Goal: Task Accomplishment & Management: Use online tool/utility

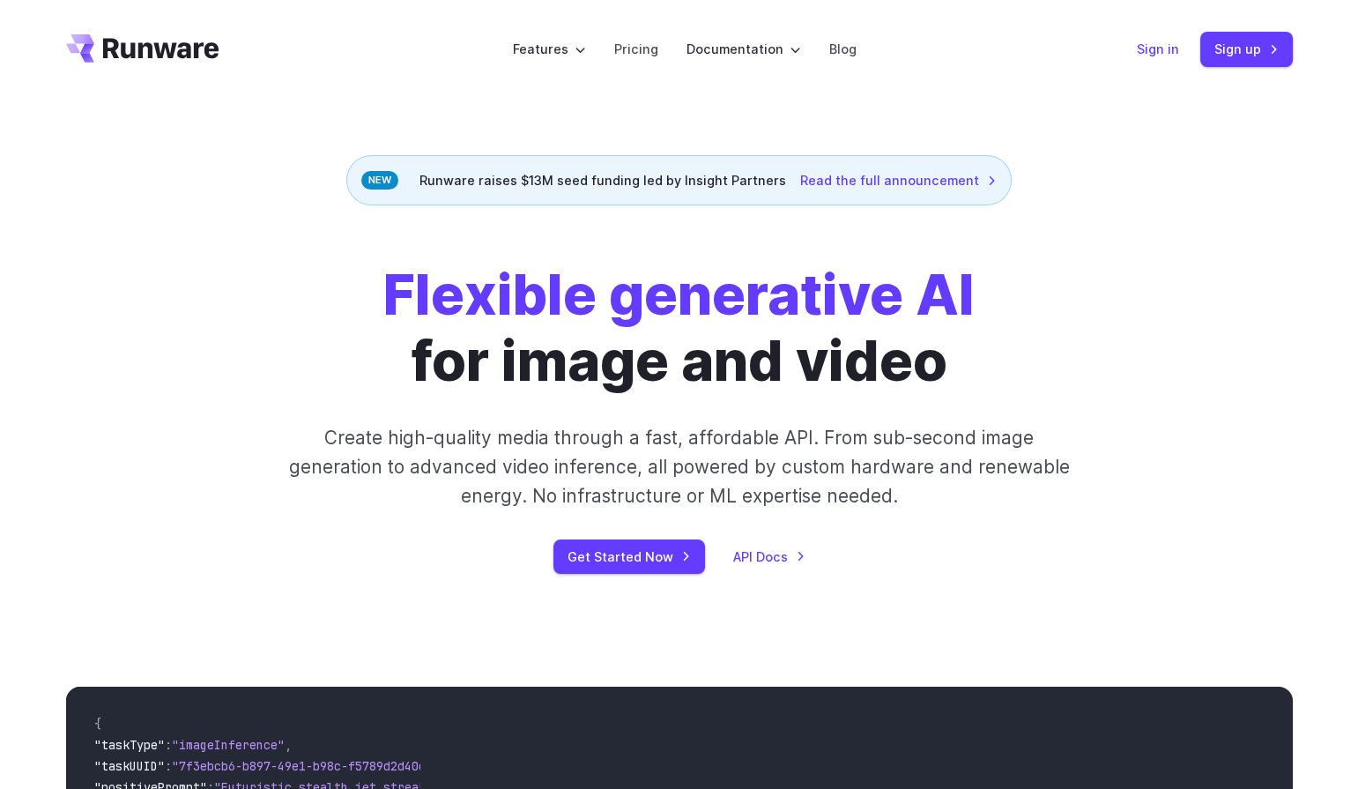
click at [1161, 56] on link "Sign in" at bounding box center [1158, 49] width 42 height 20
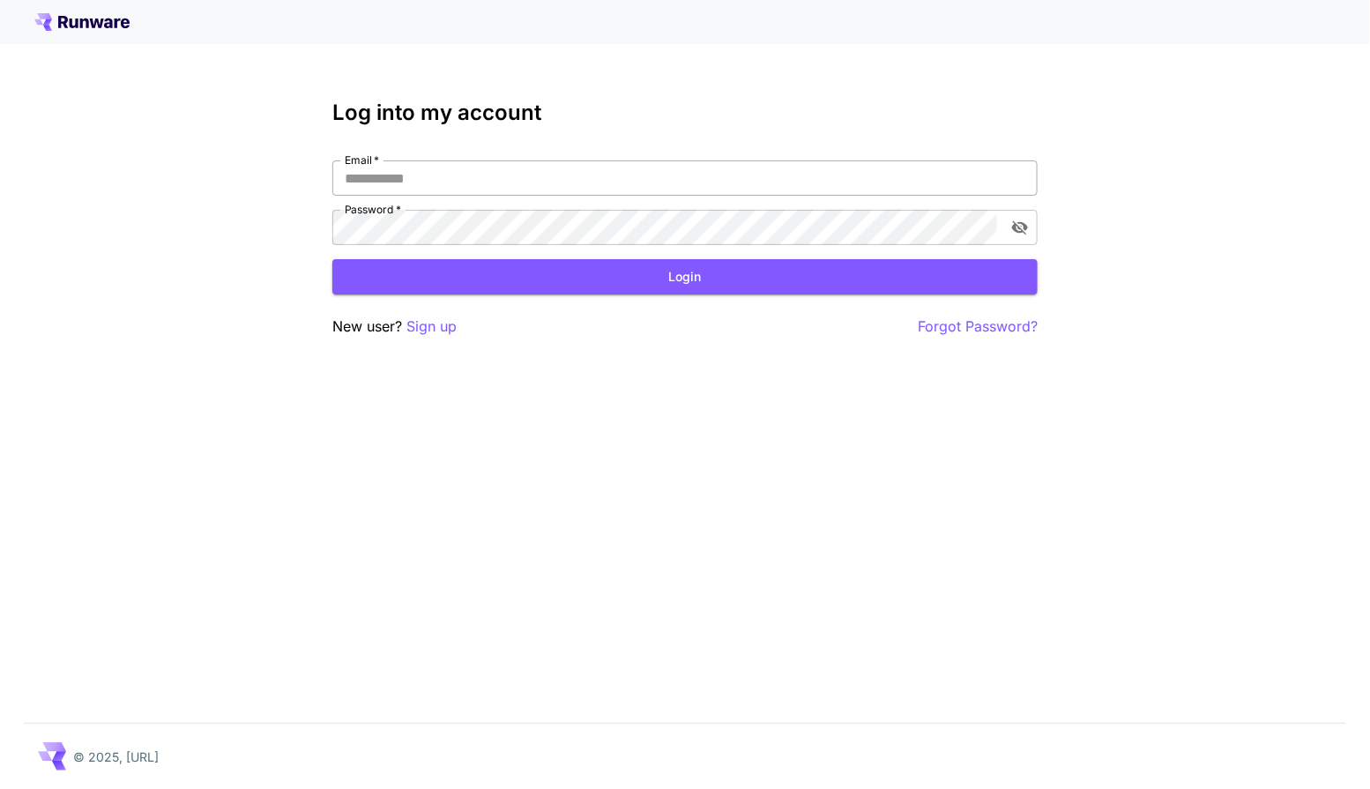
click at [702, 185] on input "Email   *" at bounding box center [684, 177] width 705 height 35
type input "**********"
click at [711, 274] on button "Login" at bounding box center [684, 277] width 705 height 36
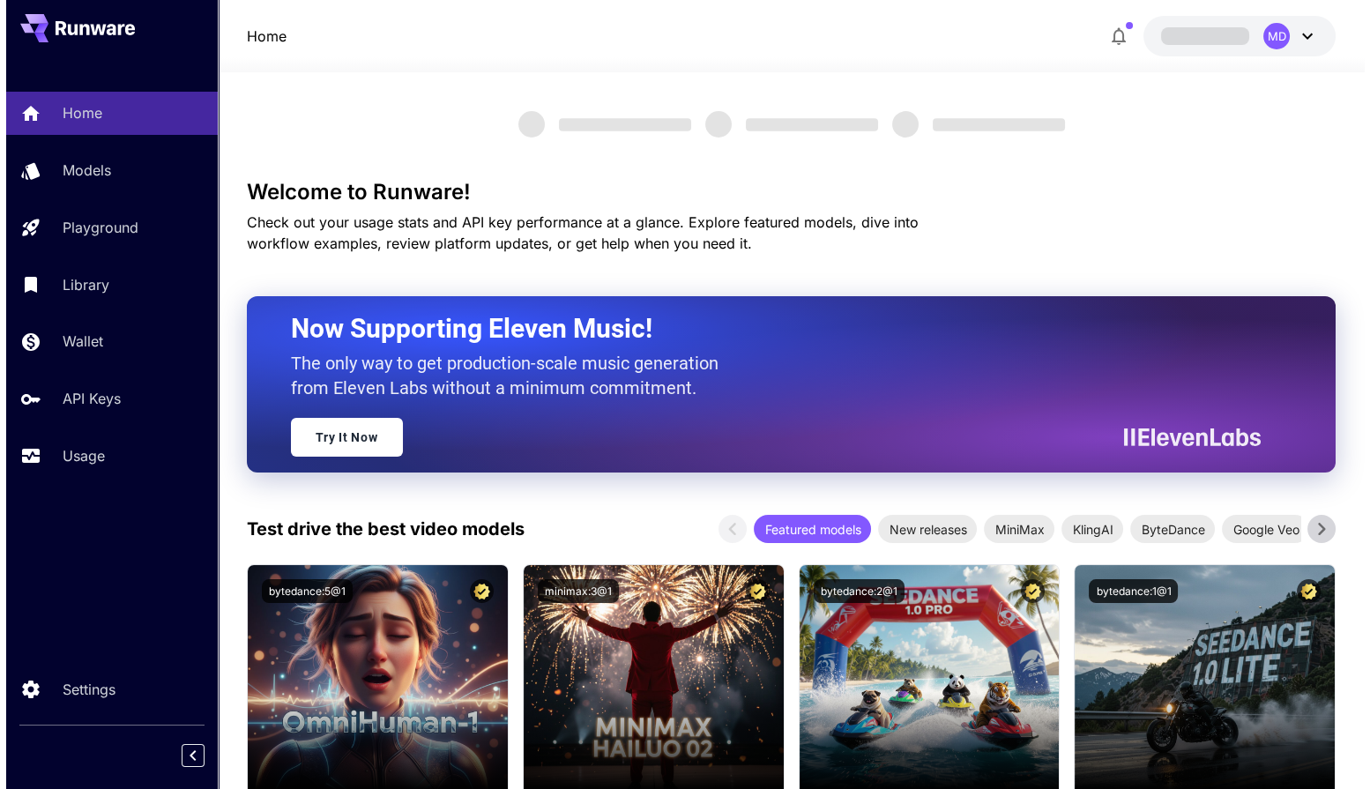
scroll to position [3, 0]
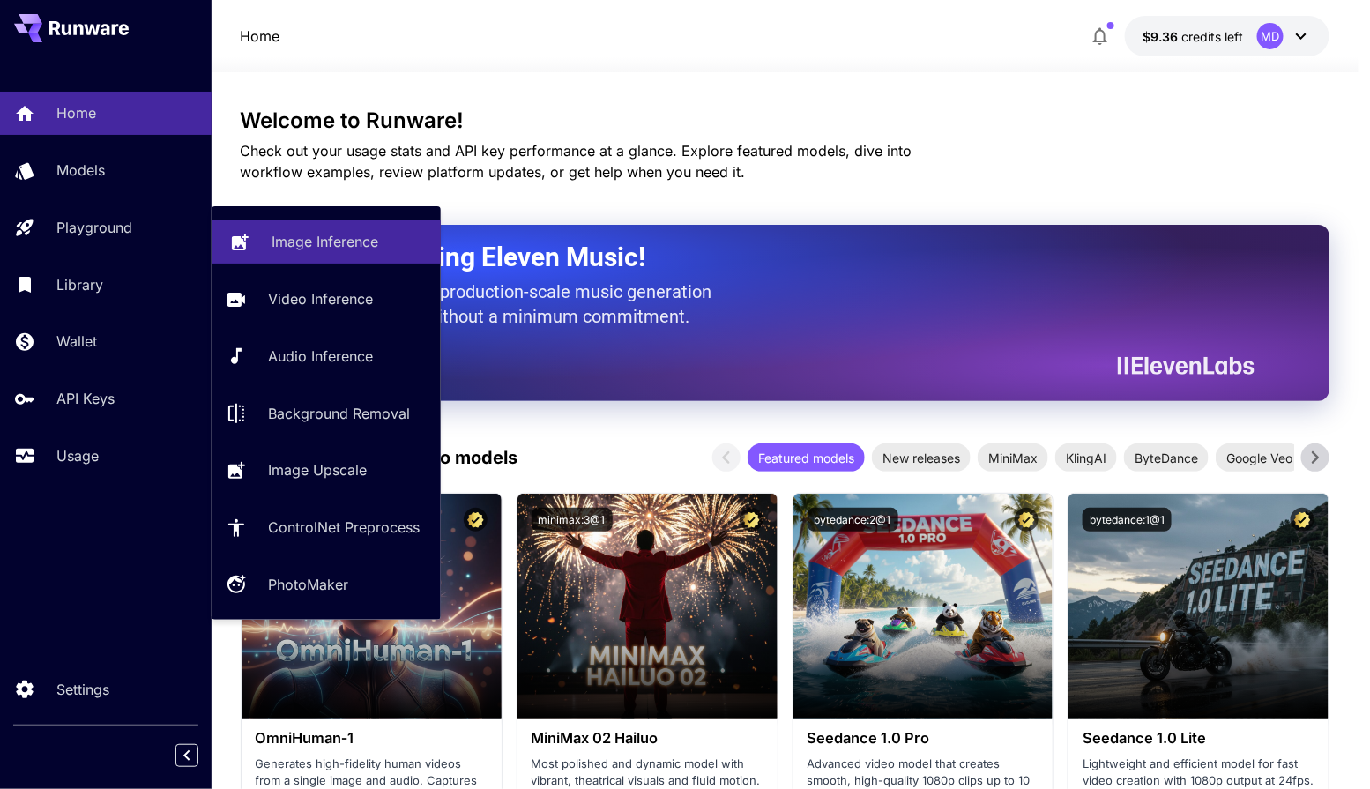
click at [301, 234] on p "Image Inference" at bounding box center [324, 241] width 107 height 21
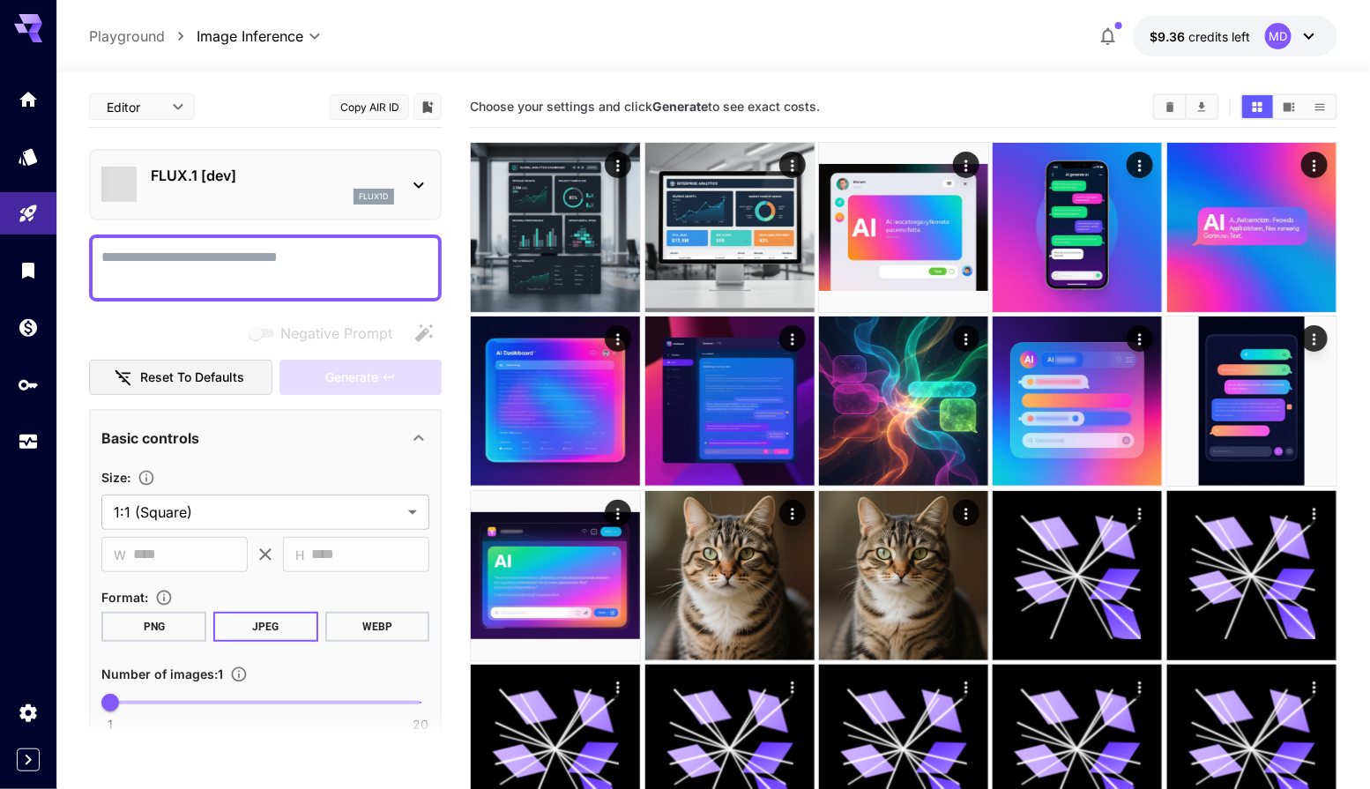
type input "**********"
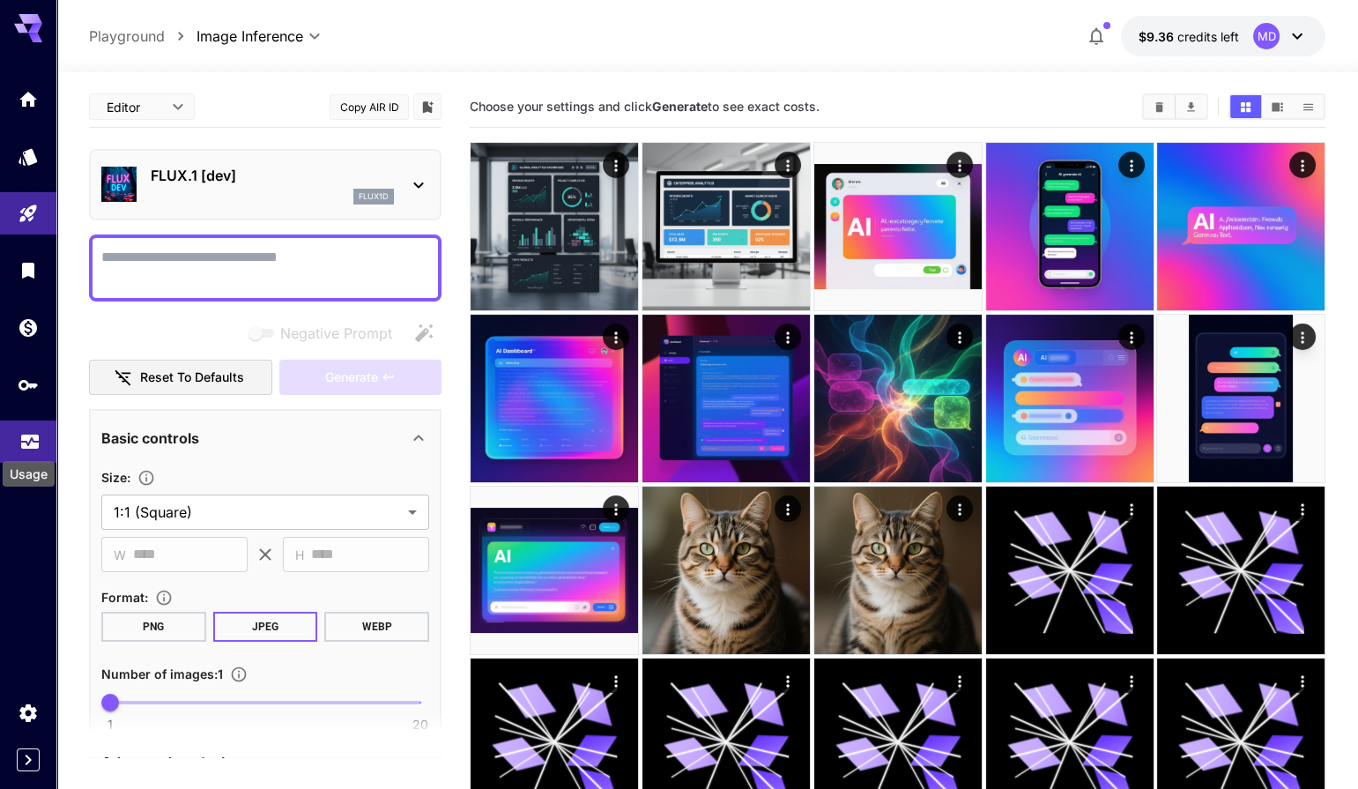
click at [35, 434] on icon "Usage" at bounding box center [30, 436] width 18 height 9
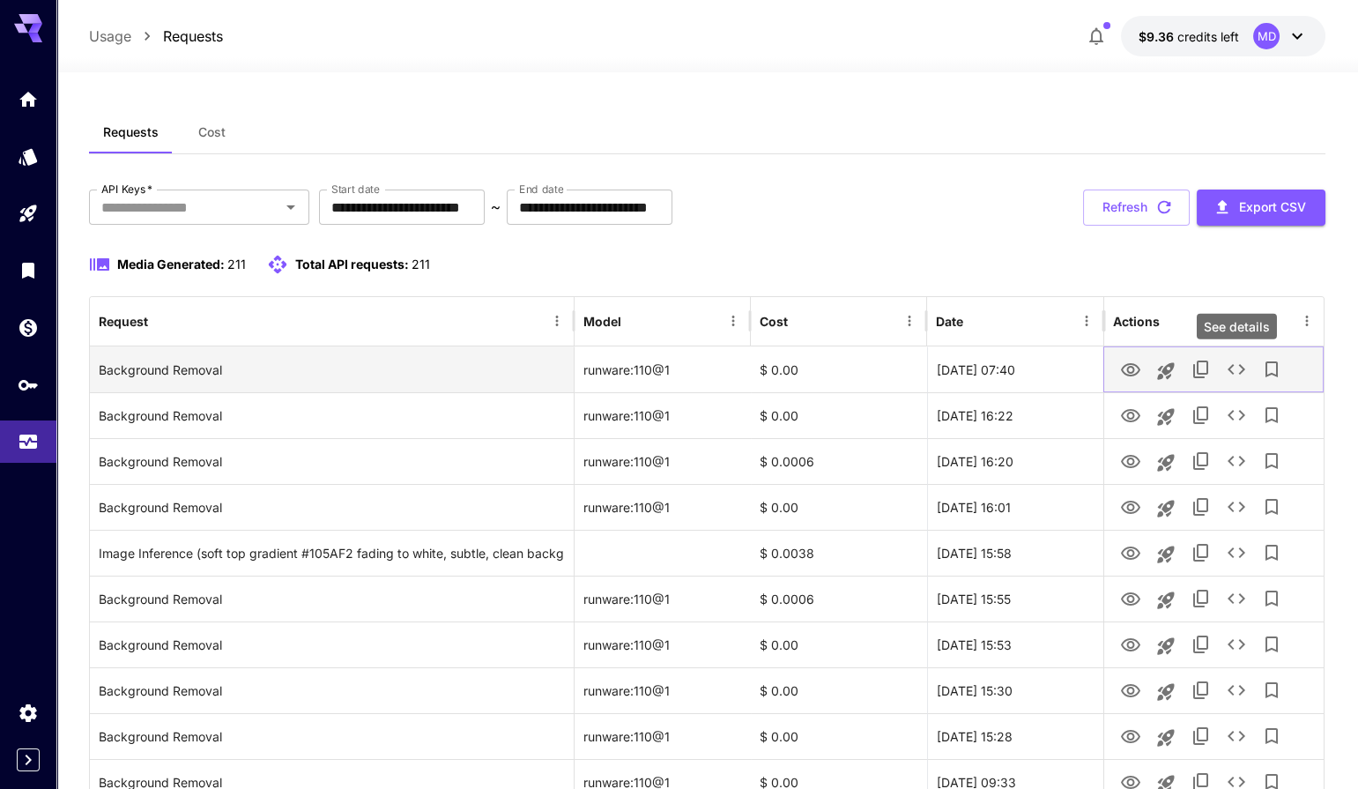
click at [1229, 367] on icon "See details" at bounding box center [1237, 369] width 18 height 11
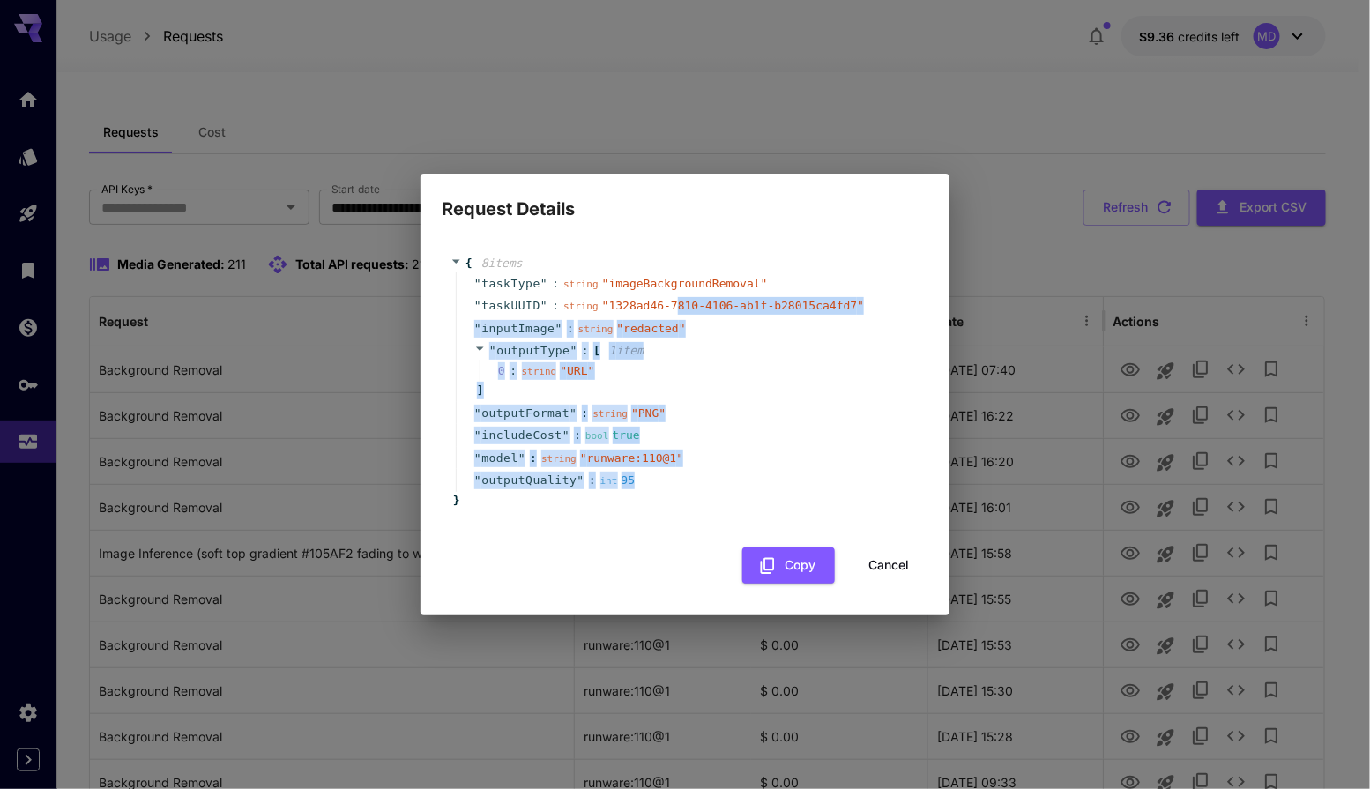
drag, startPoint x: 679, startPoint y: 307, endPoint x: 718, endPoint y: 474, distance: 172.1
click at [718, 474] on div "" taskType " : string " imageBackgroundRemoval " " taskUUID " : string " 1328ad…" at bounding box center [688, 381] width 464 height 219
click at [645, 327] on span "" redacted "" at bounding box center [651, 328] width 69 height 13
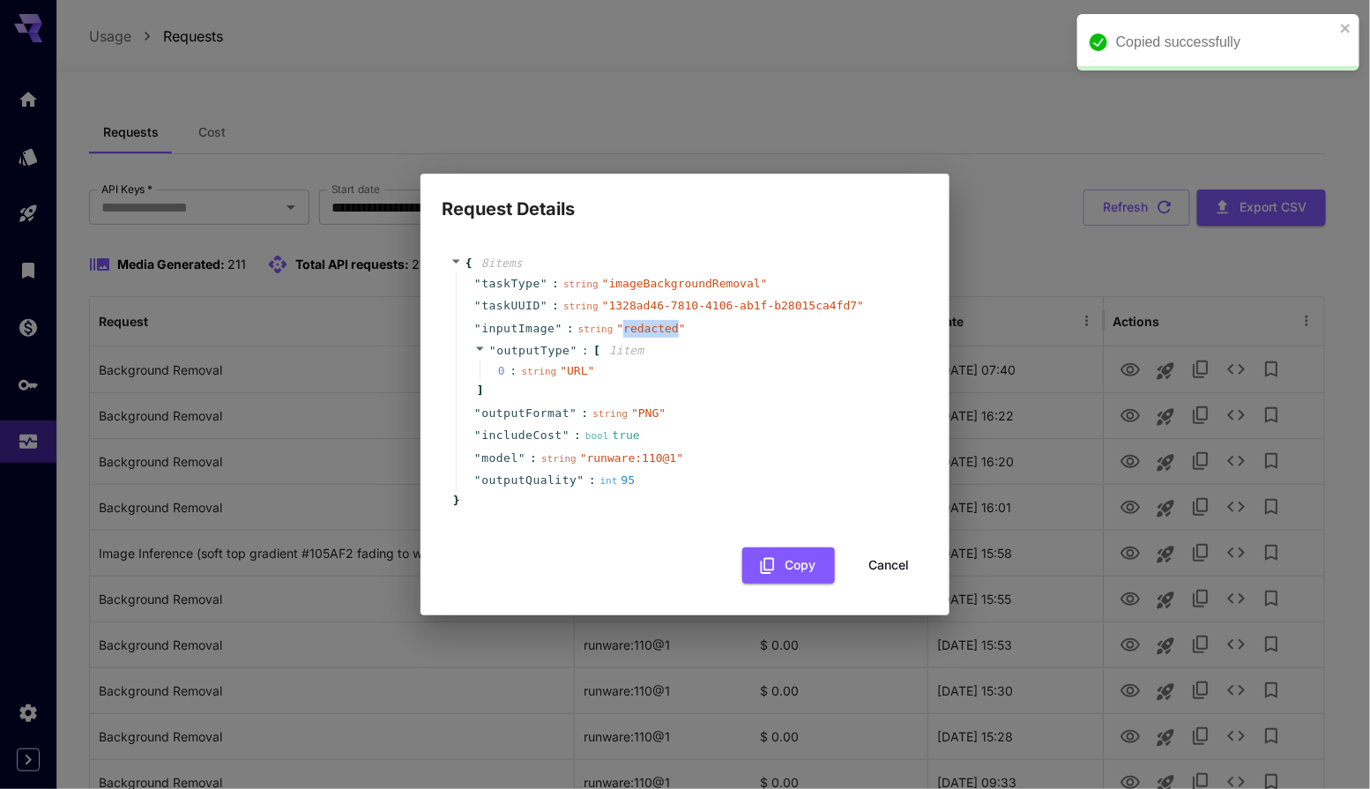
click at [645, 327] on span "" redacted "" at bounding box center [651, 328] width 69 height 13
click at [877, 567] on button "Cancel" at bounding box center [888, 565] width 79 height 36
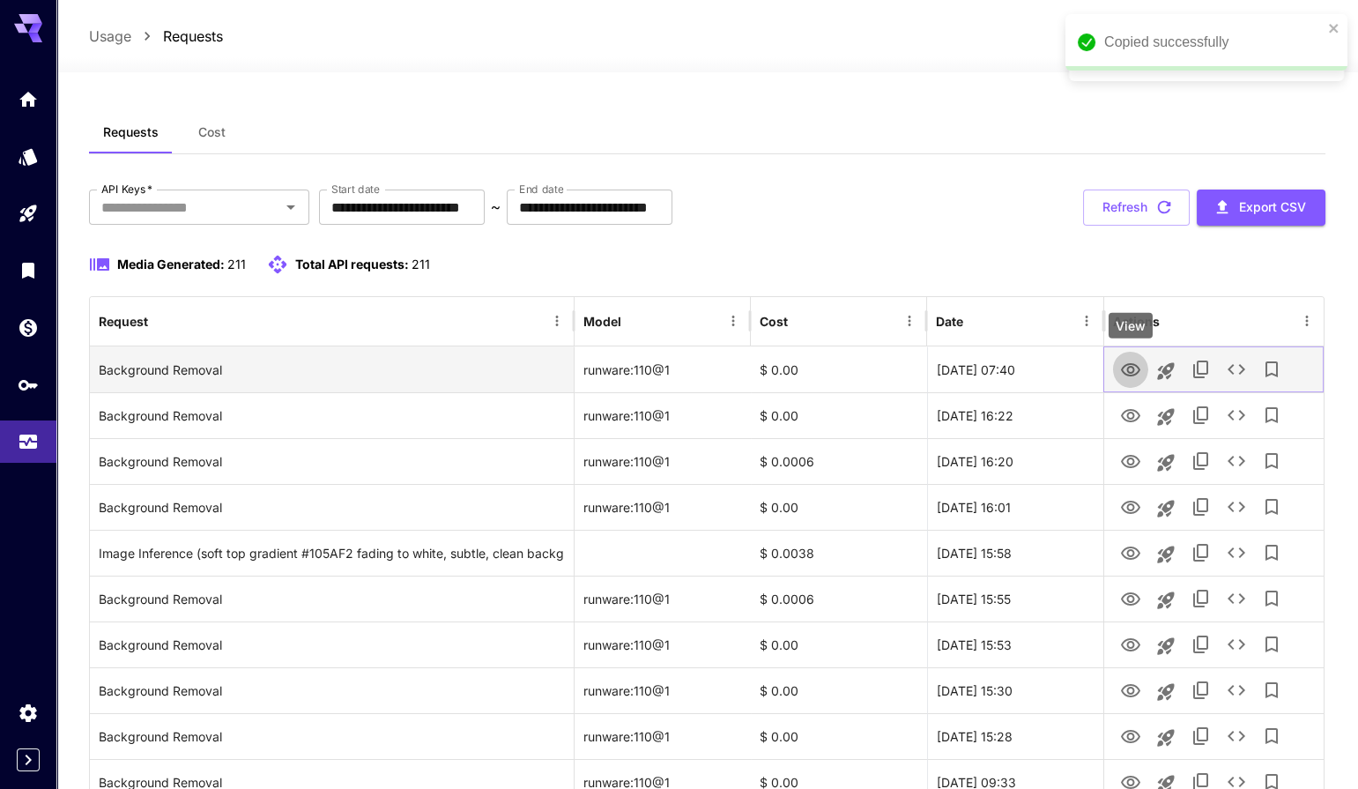
click at [1129, 372] on icon "View" at bounding box center [1130, 369] width 19 height 13
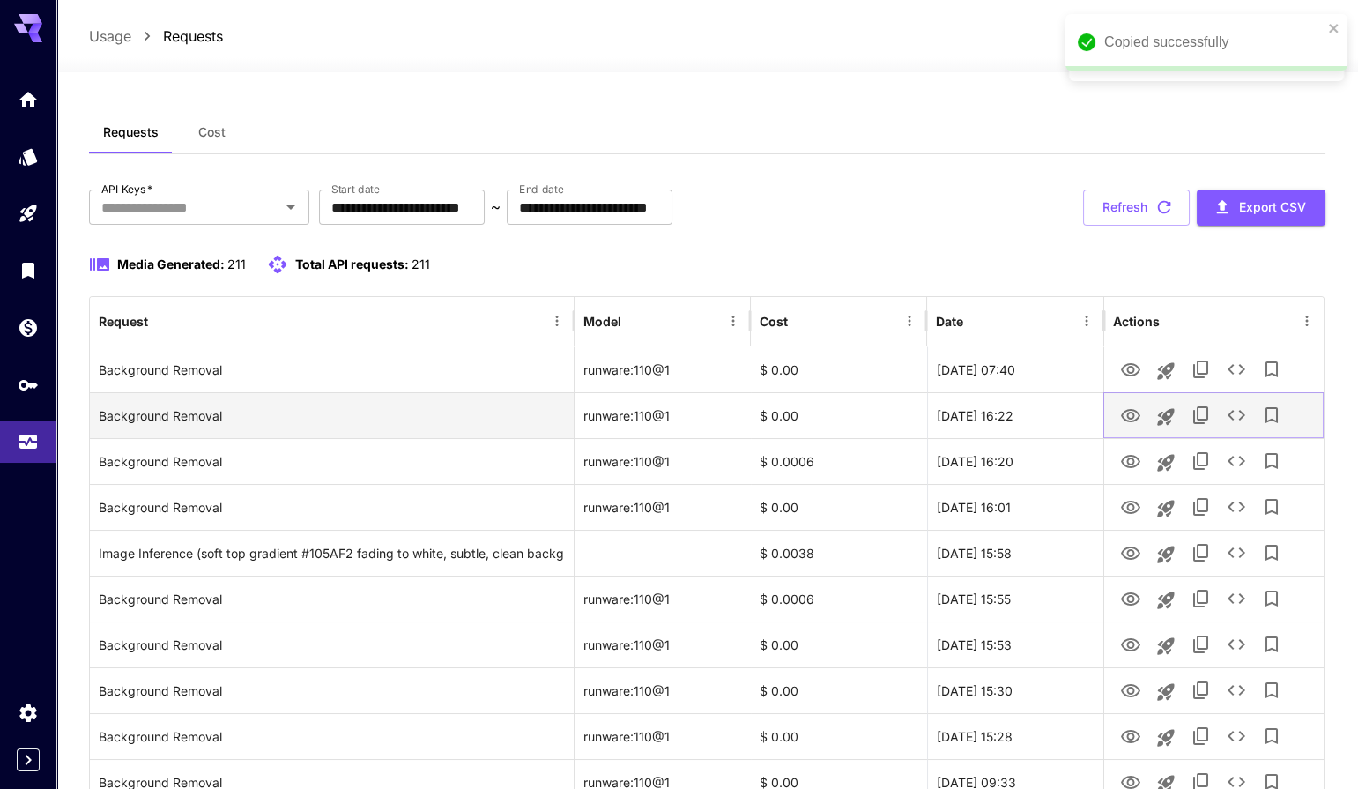
click at [1128, 410] on icon "View" at bounding box center [1130, 415] width 19 height 13
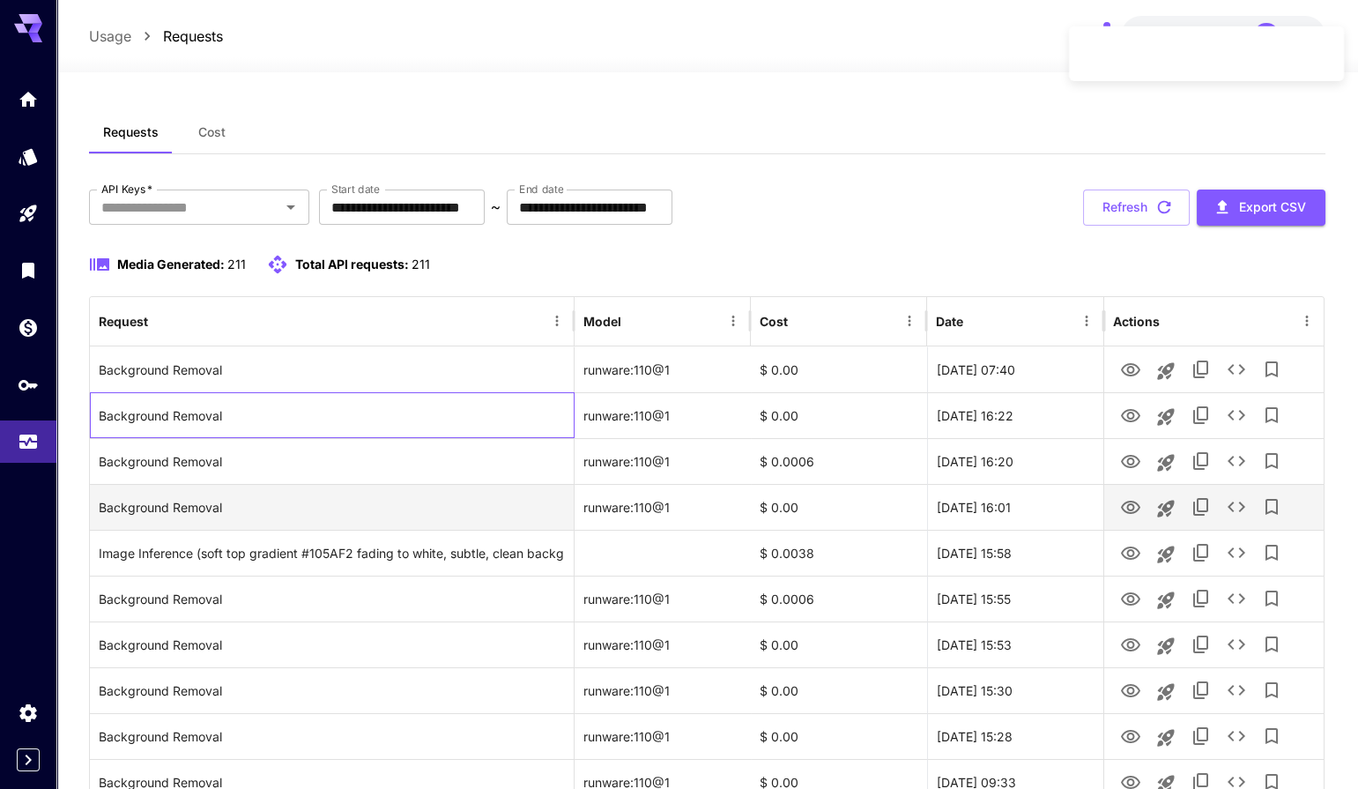
drag, startPoint x: 144, startPoint y: 404, endPoint x: 1065, endPoint y: 514, distance: 927.5
click at [1065, 514] on div "[DATE] 16:01" at bounding box center [1015, 507] width 176 height 46
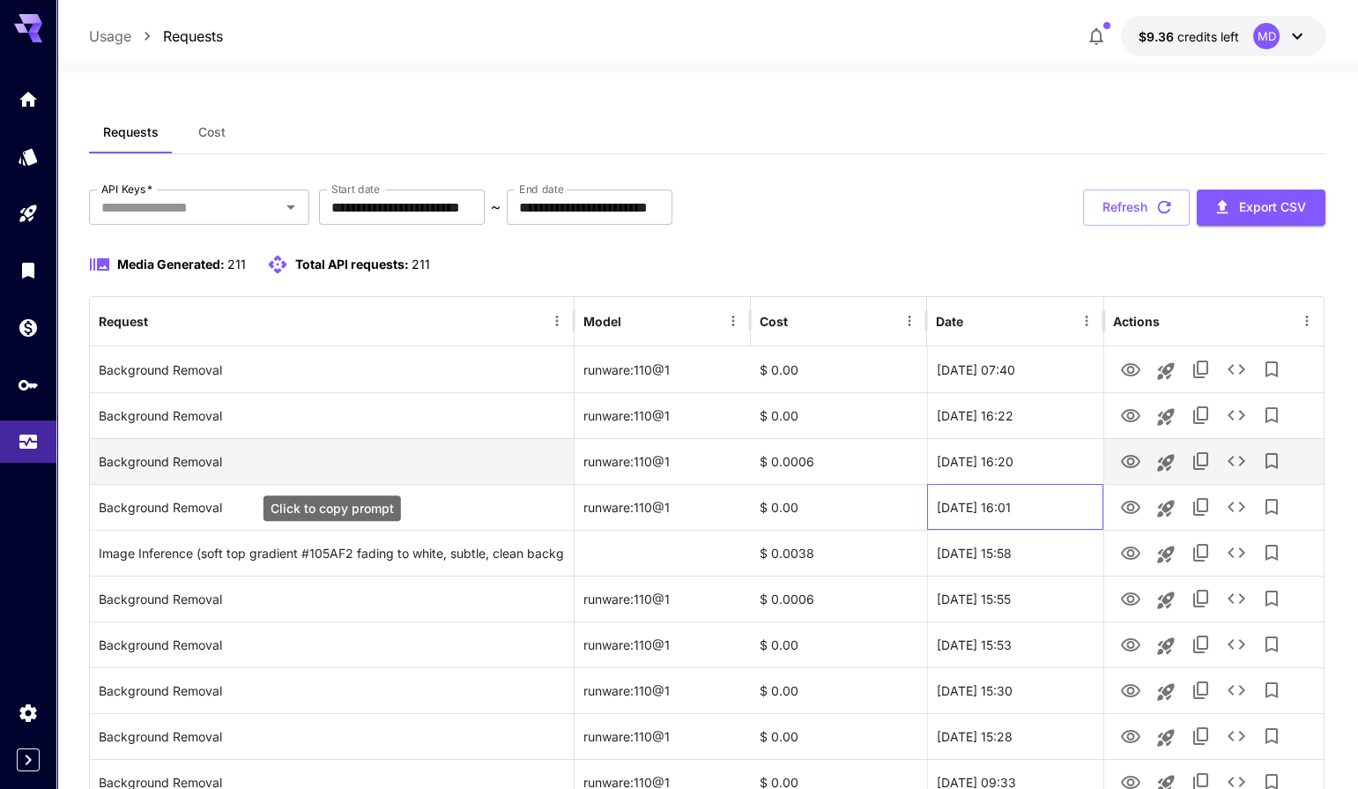
drag, startPoint x: 1065, startPoint y: 514, endPoint x: 128, endPoint y: 442, distance: 939.6
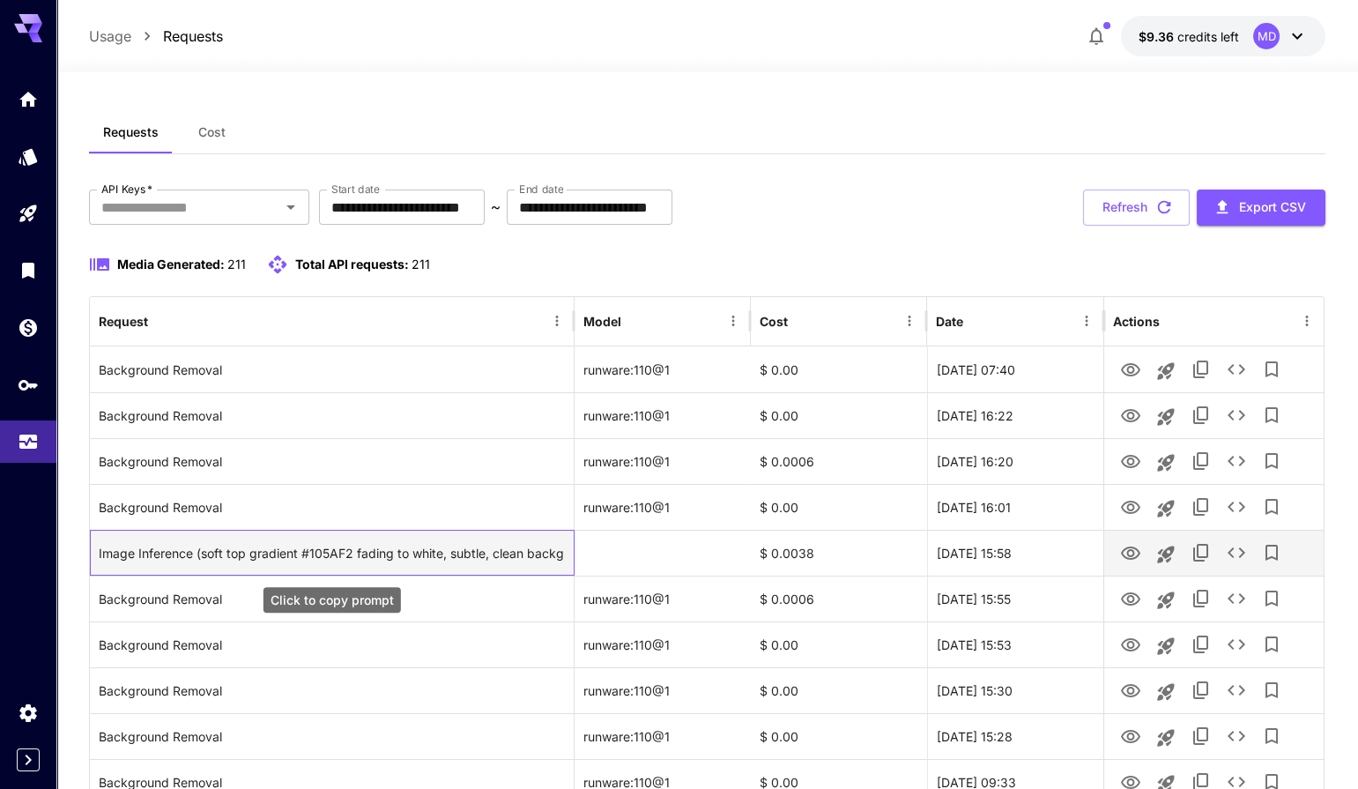
click at [140, 531] on div "Image Inference (soft top gradient #105AF2 fading to white, subtle, clean backg…" at bounding box center [332, 553] width 466 height 45
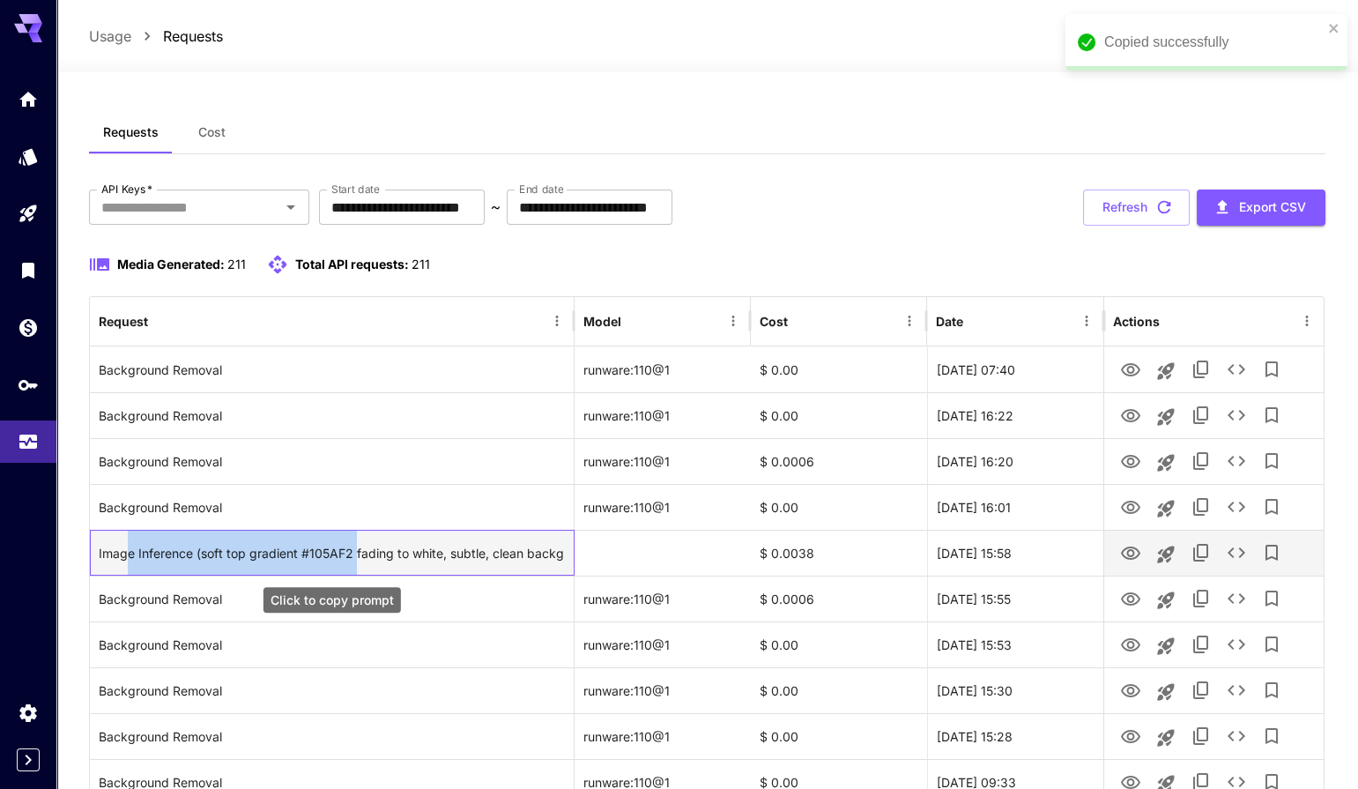
drag, startPoint x: 126, startPoint y: 547, endPoint x: 354, endPoint y: 549, distance: 228.3
click at [354, 549] on div "Image Inference (soft top gradient #105AF2 fading to white, subtle, clean backg…" at bounding box center [332, 553] width 466 height 45
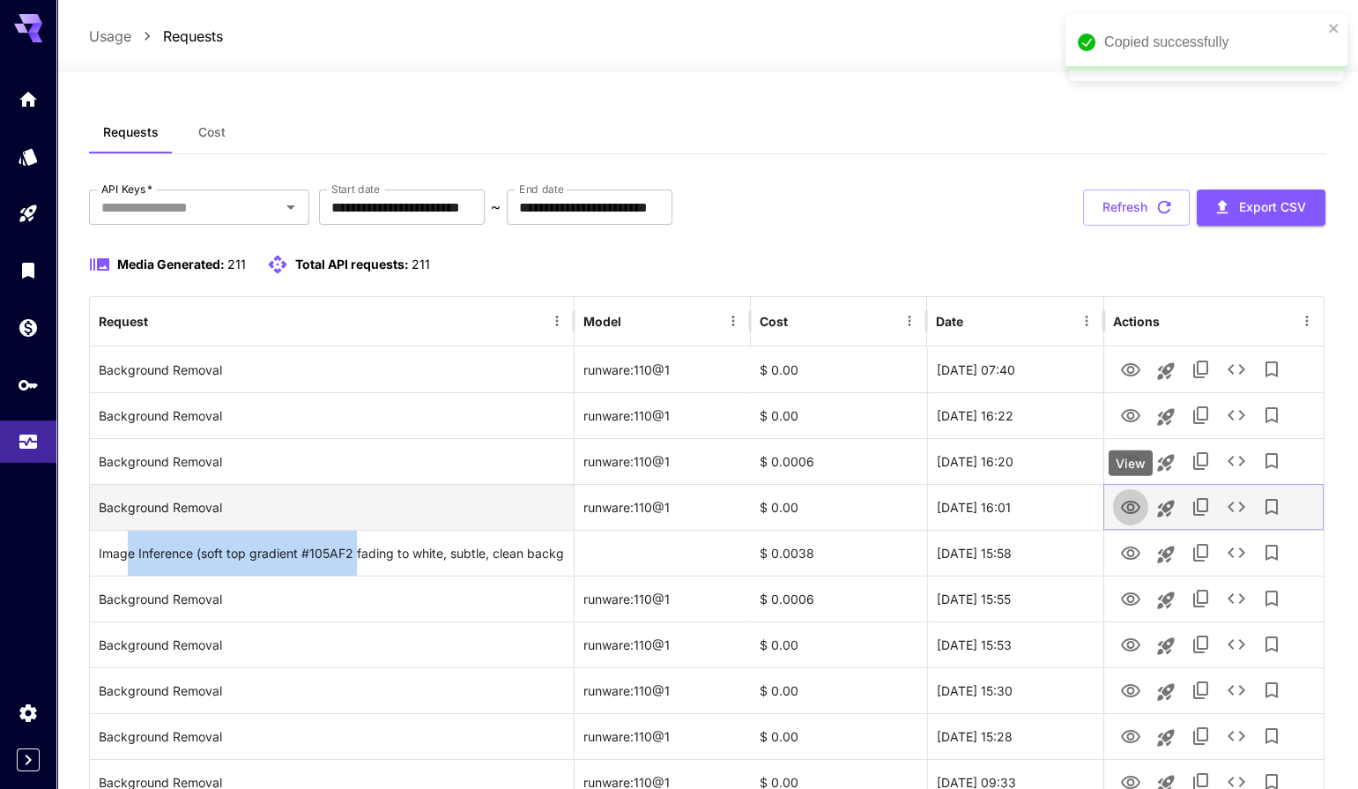
click at [1140, 512] on icon "View" at bounding box center [1130, 507] width 21 height 21
